Goal: Transaction & Acquisition: Purchase product/service

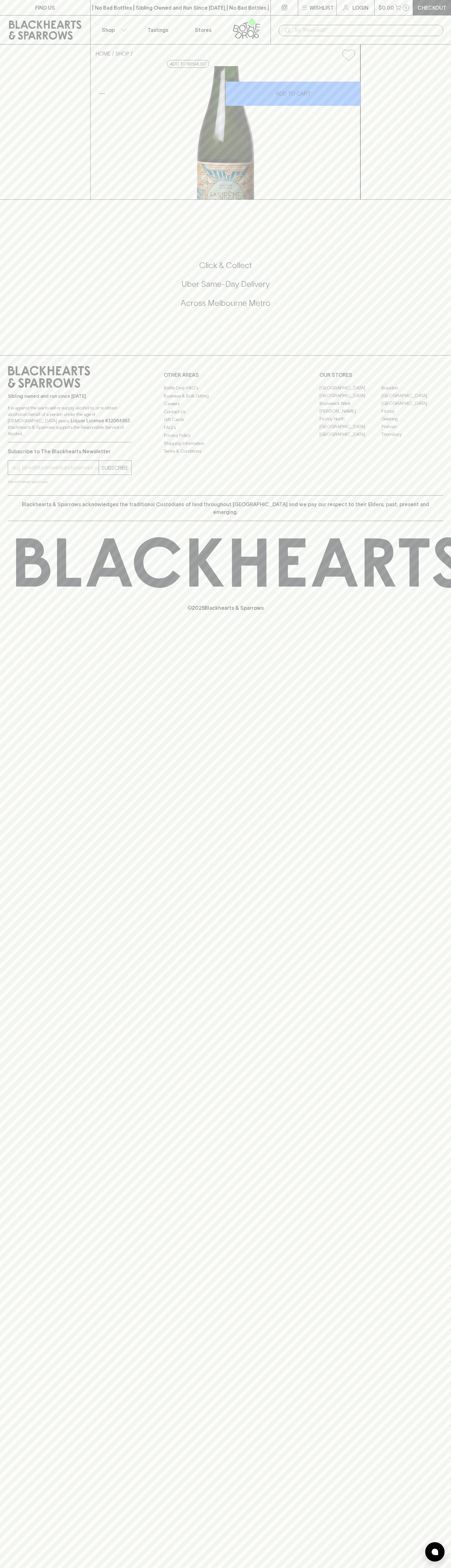
click at [247, 12] on div "| No Bad Bottles | Sibling Owned and Run Since 2006 | No Bad Bottles | Sibling …" at bounding box center [180, 7] width 180 height 15
click at [444, 436] on div "FIND US | No Bad Bottles | Sibling Owned and Run Since 2006 | No Bad Bottles | …" at bounding box center [226, 784] width 451 height 1568
click at [299, 1567] on html "FIND US | No Bad Bottles | Sibling Owned and Run Since 2006 | No Bad Bottles | …" at bounding box center [226, 784] width 451 height 1568
click at [15, 1508] on div "FIND US | No Bad Bottles | Sibling Owned and Run Since 2006 | No Bad Bottles | …" at bounding box center [226, 784] width 451 height 1568
